Goal: Use online tool/utility: Utilize a website feature to perform a specific function

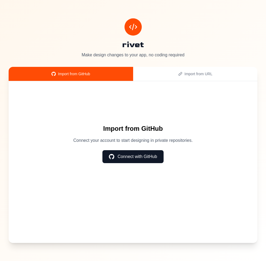
click at [137, 154] on button "Connect with GitHub" at bounding box center [132, 156] width 61 height 13
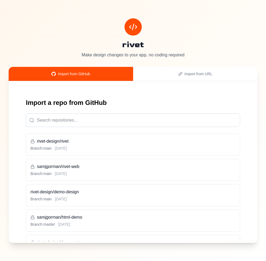
click at [130, 196] on div "Branch: main [DATE]" at bounding box center [132, 198] width 205 height 5
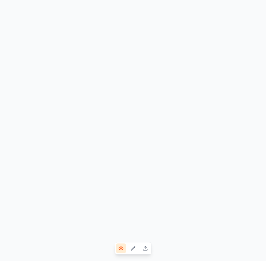
click at [136, 247] on button at bounding box center [133, 248] width 10 height 10
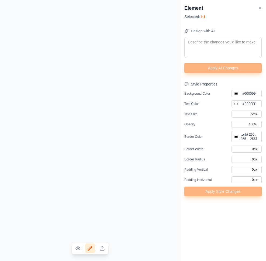
type input "#1a1a1a"
type input "28.8px"
type input "#000000"
type input "#5149e6"
type input "#ffffff"
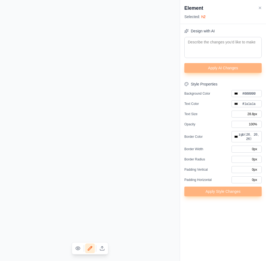
type input "17.6px"
type input "#000000"
type input "8px"
type input "18px"
type input "36px"
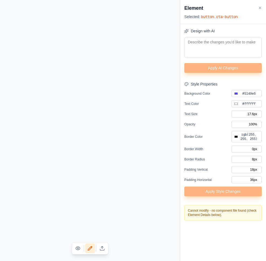
type input "#000000"
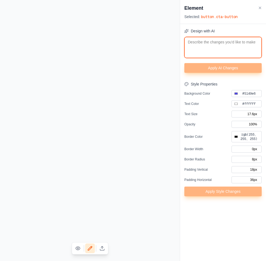
click at [221, 54] on textarea at bounding box center [222, 47] width 77 height 21
type textarea "m"
type input "#000000"
type textarea "ma"
type input "#000000"
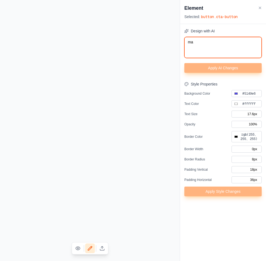
type textarea "mak"
type input "#000000"
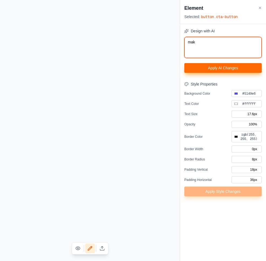
type textarea "make"
type input "#000000"
type textarea "make"
type input "#000000"
type textarea "make t"
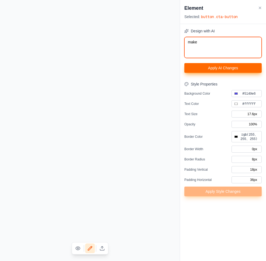
type input "#000000"
type textarea "make th"
type input "#000000"
type textarea "make the"
type input "#000000"
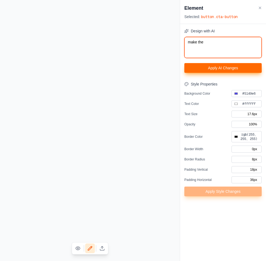
type textarea "make the b"
type input "#000000"
type textarea "make the bu"
type input "#000000"
type textarea "make the but"
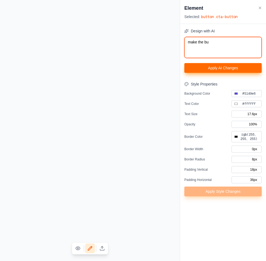
type input "#000000"
type textarea "make the butt"
type input "#000000"
type textarea "make the butto"
type input "#000000"
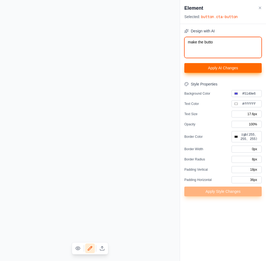
type textarea "make the button"
type input "#000000"
type textarea "make the button"
type input "#000000"
type textarea "make the button b"
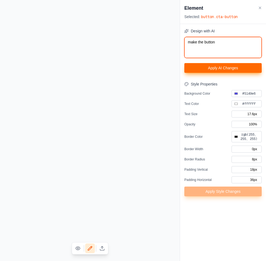
type input "#000000"
type textarea "make the button bl"
type input "#000000"
type textarea "make the button blu"
type input "#000000"
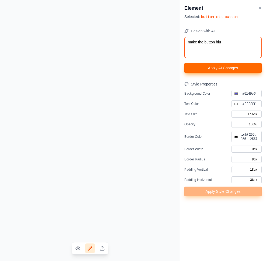
type textarea "make the button blue"
type input "#000000"
type textarea "make the button blue"
click at [229, 67] on button "Apply AI Changes" at bounding box center [222, 68] width 77 height 10
type input "#000000"
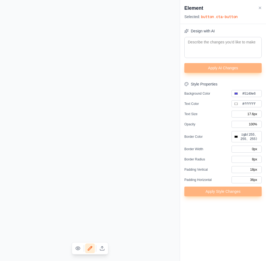
click at [103, 246] on icon at bounding box center [101, 247] width 5 height 5
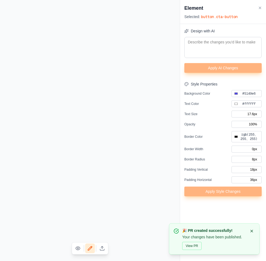
click at [187, 245] on button "View PR" at bounding box center [191, 246] width 19 height 8
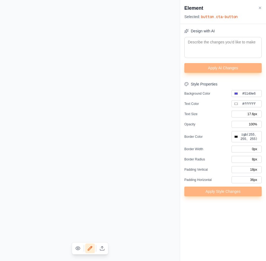
type input "#000000"
type input "48px"
type input "#000000"
type input "0px"
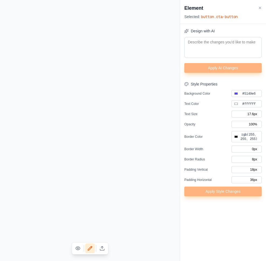
type input "0px"
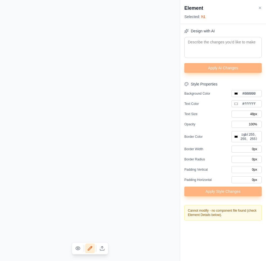
type input "#000000"
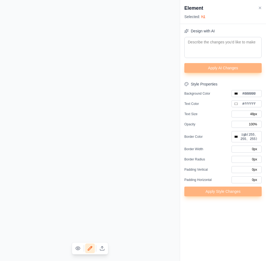
type input "17.6px"
type input "#000000"
type input "16px"
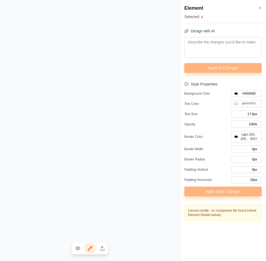
type input "#000000"
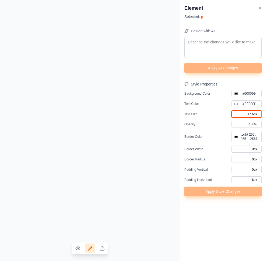
click at [252, 114] on input "17.6px" at bounding box center [246, 113] width 30 height 7
type input "17.\6px"
type input "#000000"
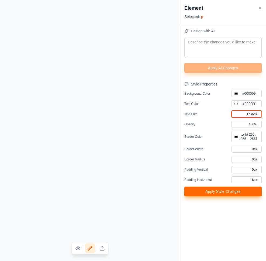
type input "17.\\6px"
type input "#000000"
type input "17.\6px"
type input "#000000"
type input "17.6px"
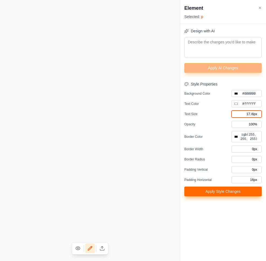
type input "#000000"
type input "176px"
type input "#000000"
type input "16px"
type input "#000000"
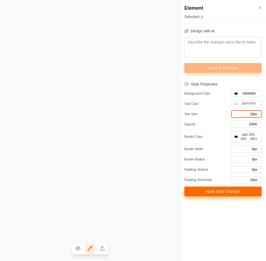
type input "6px"
type input "#000000"
type input "26px"
type input "#000000"
type input "246px"
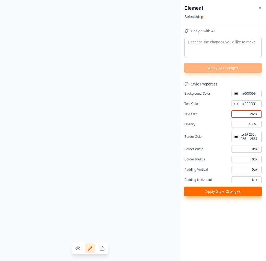
type input "#000000"
type input "24px"
type input "#000000"
type input "24px"
click at [219, 192] on button "Apply Style Changes" at bounding box center [222, 191] width 77 height 10
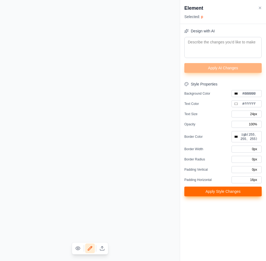
type input "#000000"
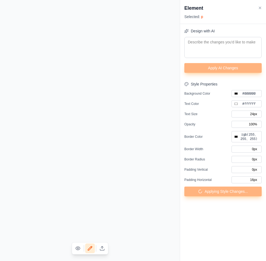
type input "17.6px"
type input "#000000"
